Goal: Find specific page/section: Find specific page/section

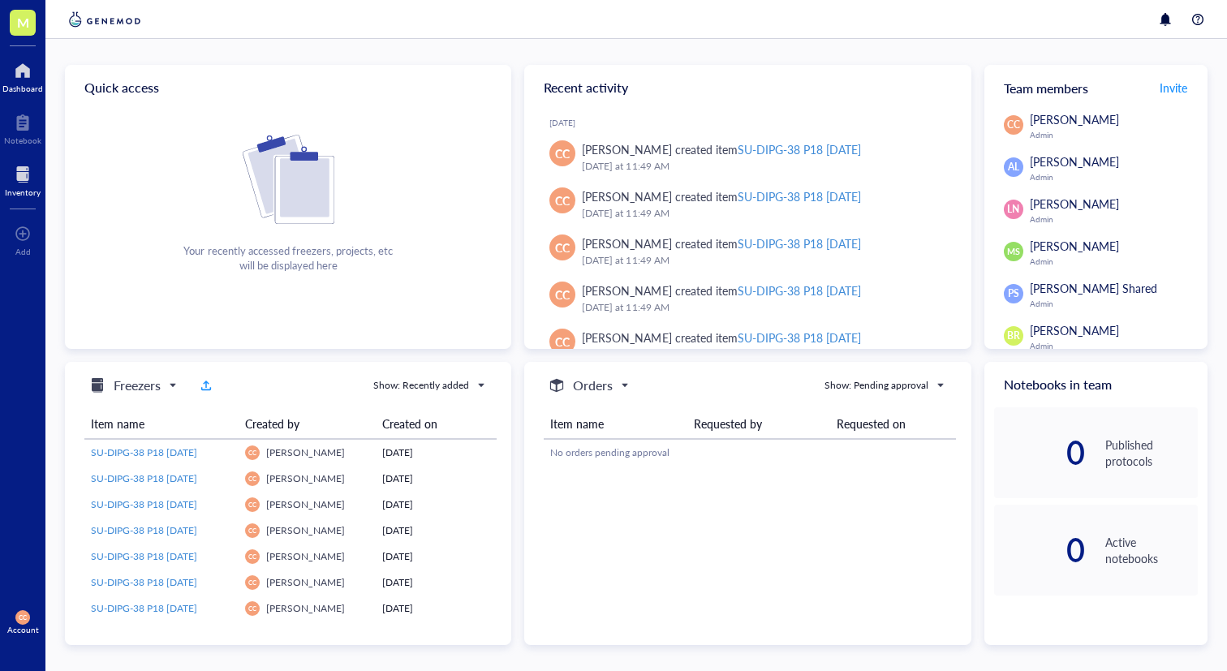
click at [21, 173] on div at bounding box center [23, 175] width 36 height 26
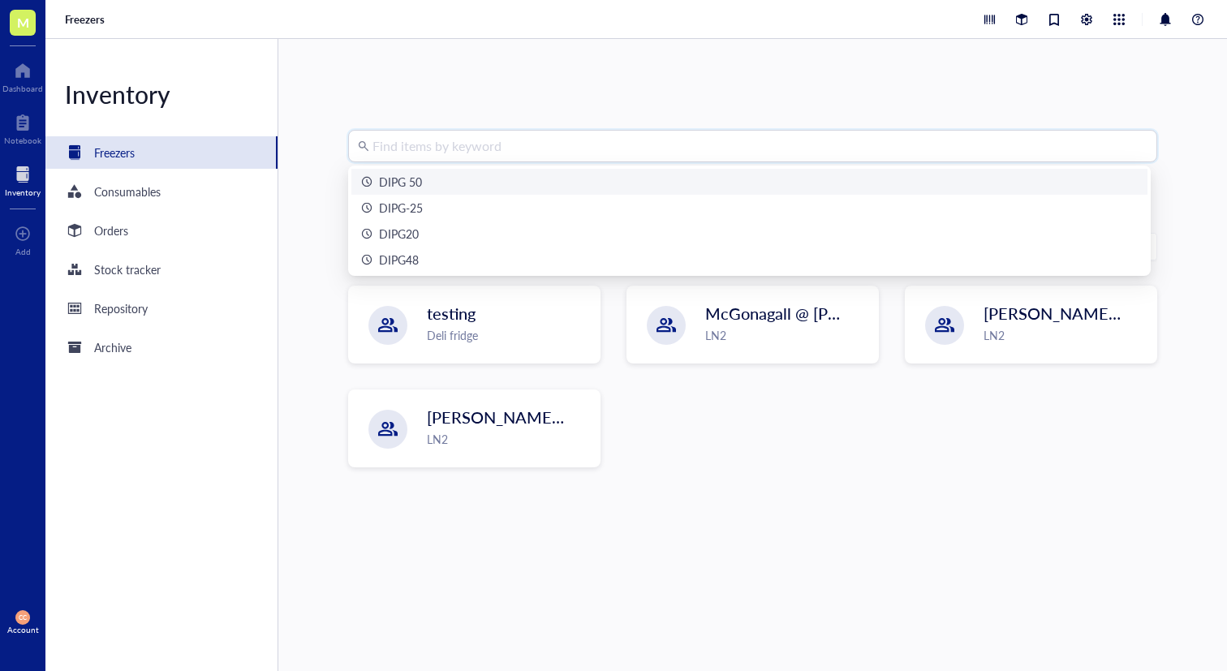
click at [604, 144] on input "search" at bounding box center [760, 146] width 775 height 31
click at [529, 180] on div "DIPG 50" at bounding box center [749, 182] width 777 height 18
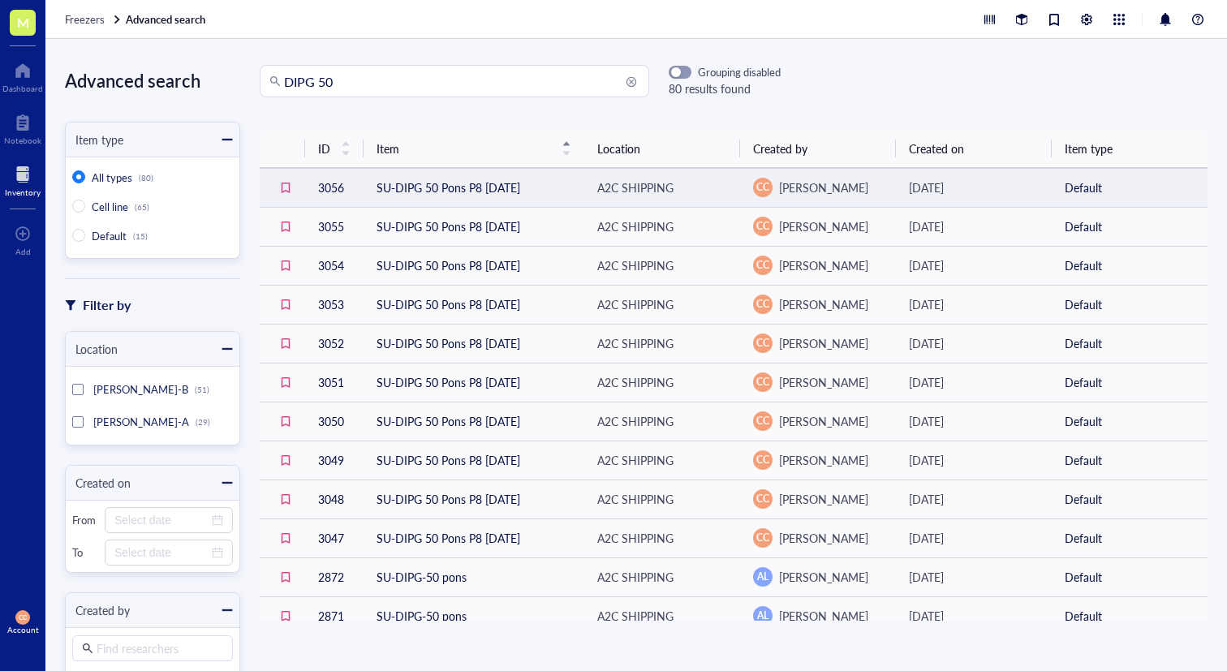
click at [498, 194] on td "SU-DIPG 50 Pons P8 [DATE]" at bounding box center [474, 187] width 221 height 39
